Goal: Check status: Check status

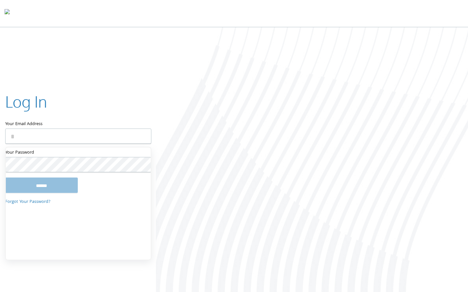
type input "**********"
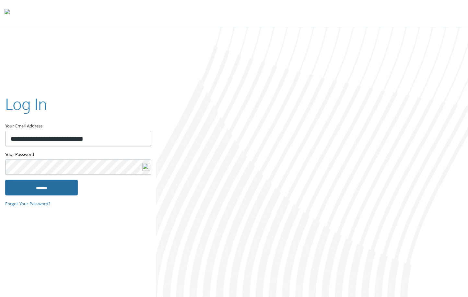
click at [62, 191] on input "******" at bounding box center [41, 188] width 73 height 16
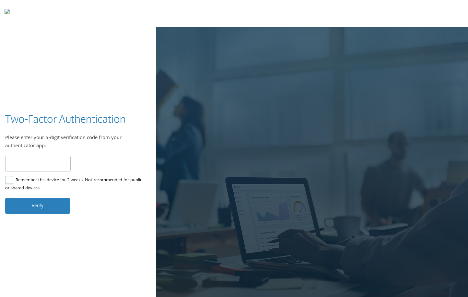
click at [35, 162] on input "number" at bounding box center [37, 163] width 65 height 15
type input "******"
